Goal: Information Seeking & Learning: Learn about a topic

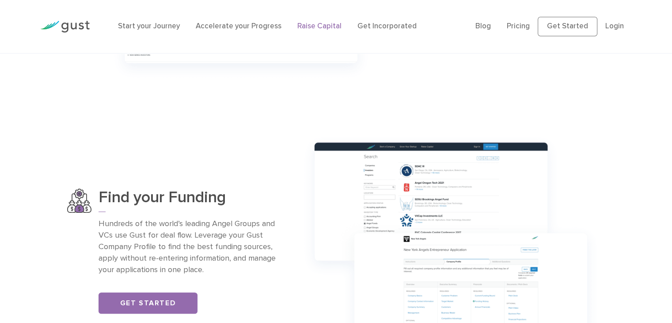
scroll to position [530, 0]
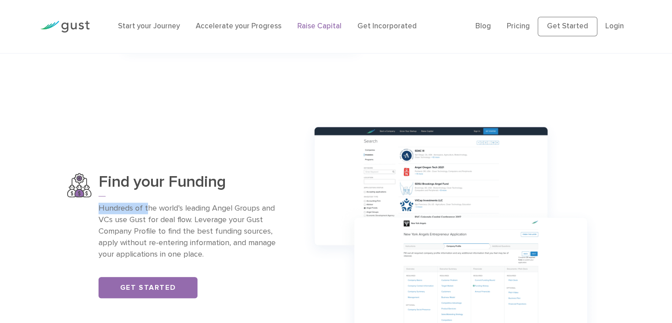
drag, startPoint x: 96, startPoint y: 206, endPoint x: 146, endPoint y: 206, distance: 49.5
click at [146, 205] on div "Find your Funding Hundreds of the world’s leading Angel Groups and VCs use Gust…" at bounding box center [175, 235] width 217 height 125
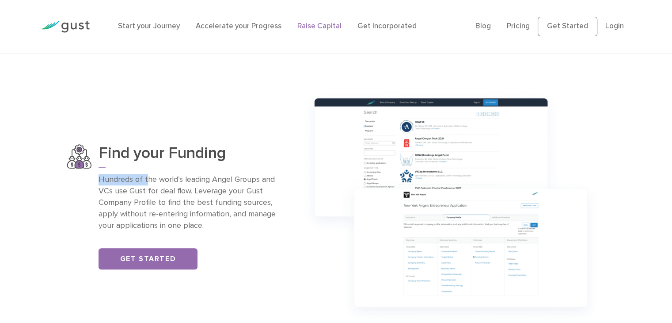
scroll to position [575, 0]
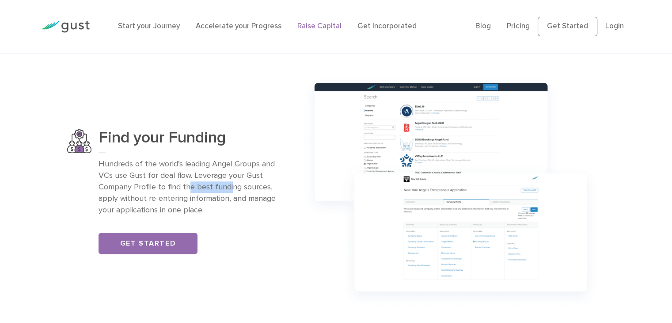
drag, startPoint x: 199, startPoint y: 182, endPoint x: 226, endPoint y: 186, distance: 27.3
click at [229, 183] on p "Hundreds of the world’s leading Angel Groups and VCs use Gust for deal flow. Le…" at bounding box center [191, 186] width 185 height 57
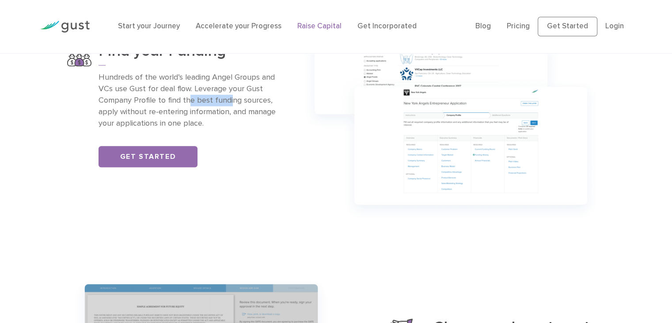
scroll to position [663, 0]
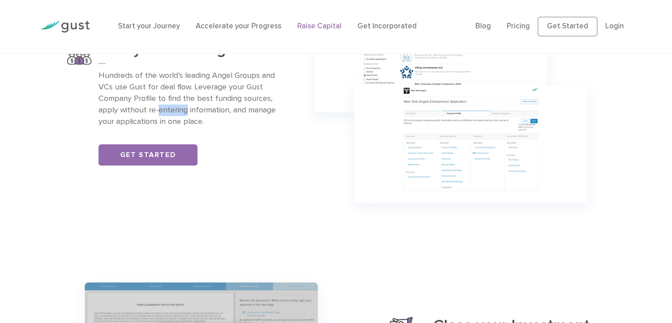
drag, startPoint x: 158, startPoint y: 111, endPoint x: 188, endPoint y: 111, distance: 29.6
click at [187, 110] on p "Hundreds of the world’s leading Angel Groups and VCs use Gust for deal flow. Le…" at bounding box center [191, 98] width 185 height 57
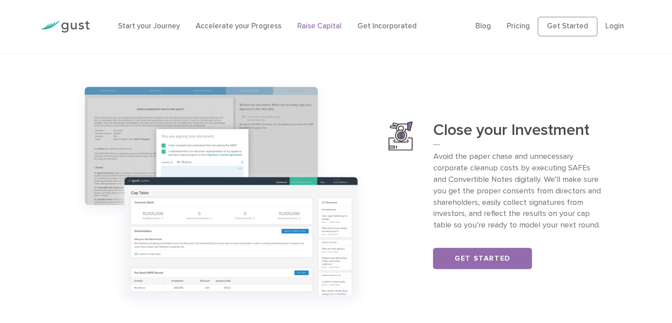
scroll to position [884, 0]
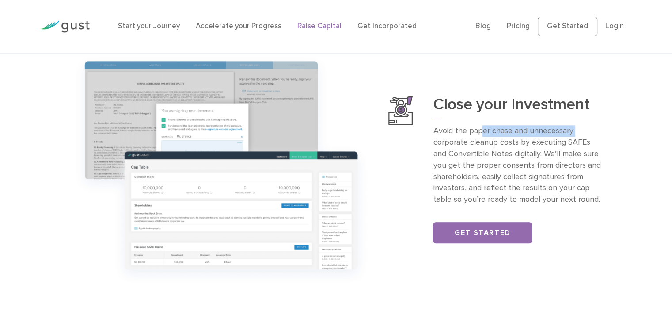
drag, startPoint x: 438, startPoint y: 134, endPoint x: 482, endPoint y: 132, distance: 44.7
click at [482, 132] on div "Close your Investment Avoid the paper chase and unnecessary corporate cleanup c…" at bounding box center [496, 169] width 217 height 148
click at [480, 156] on p "Avoid the paper chase and unnecessary corporate cleanup costs by executing SAFE…" at bounding box center [519, 165] width 172 height 80
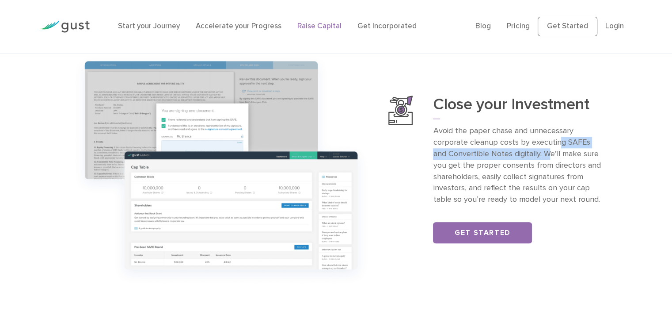
drag, startPoint x: 536, startPoint y: 148, endPoint x: 560, endPoint y: 148, distance: 24.3
click at [560, 148] on p "Avoid the paper chase and unnecessary corporate cleanup costs by executing SAFE…" at bounding box center [519, 165] width 172 height 80
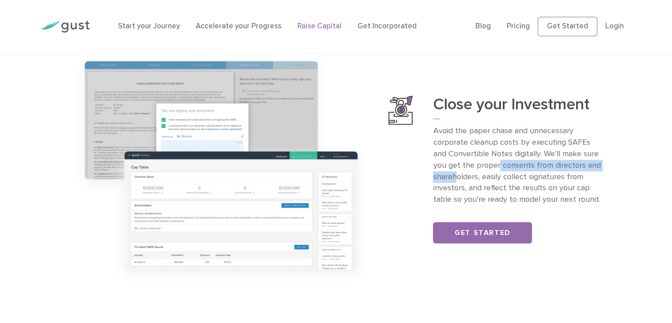
drag, startPoint x: 456, startPoint y: 172, endPoint x: 484, endPoint y: 164, distance: 29.7
click at [484, 164] on p "Avoid the paper chase and unnecessary corporate cleanup costs by executing SAFE…" at bounding box center [519, 165] width 172 height 80
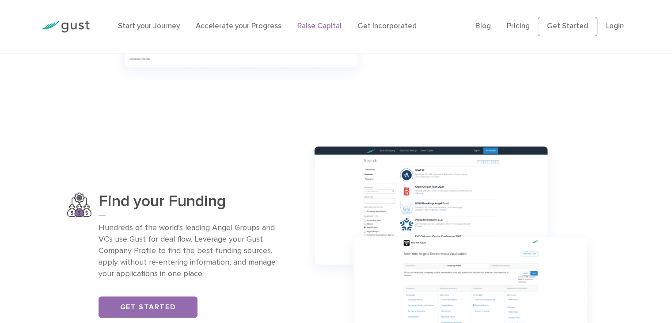
scroll to position [486, 0]
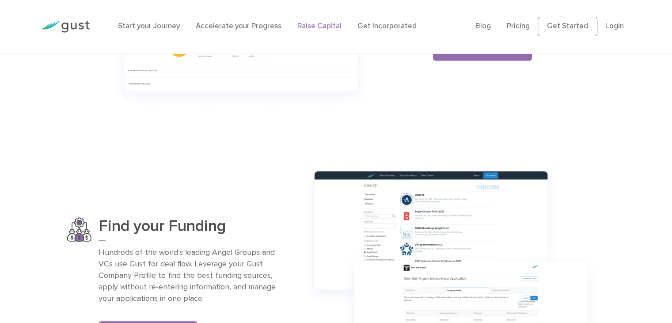
click at [83, 27] on img at bounding box center [64, 27] width 49 height 12
